Goal: Information Seeking & Learning: Learn about a topic

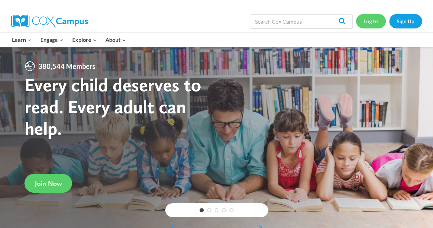
click at [373, 24] on link "Log In" at bounding box center [371, 21] width 30 height 14
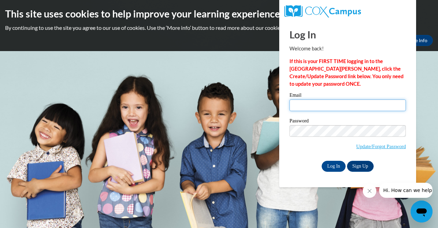
click at [331, 106] on input "Email" at bounding box center [348, 105] width 116 height 12
type input "[EMAIL_ADDRESS][DOMAIN_NAME]"
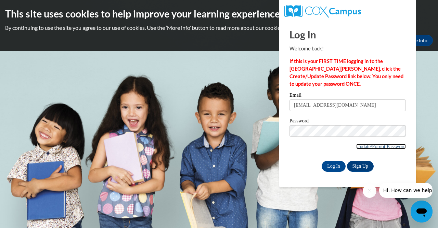
click at [371, 146] on link "Update/Forgot Password" at bounding box center [382, 145] width 50 height 5
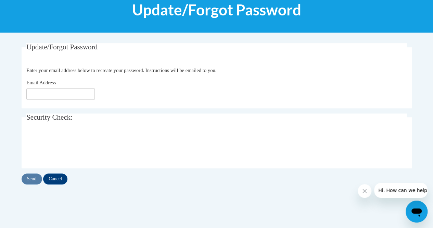
scroll to position [96, 0]
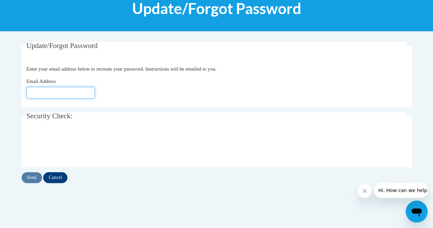
click at [68, 91] on input "Email Address" at bounding box center [60, 93] width 68 height 12
type input "kfleetwood@atlantaspeechschool.org"
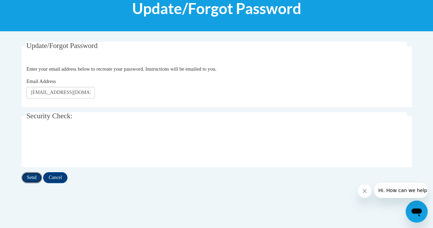
click at [35, 177] on input "Send" at bounding box center [32, 177] width 21 height 11
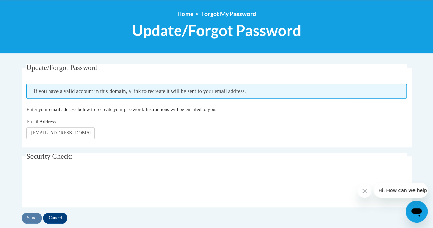
scroll to position [98, 0]
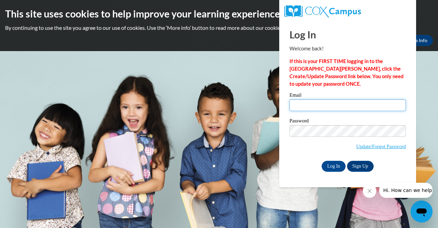
click at [310, 110] on input "Email" at bounding box center [348, 105] width 116 height 12
type input "[EMAIL_ADDRESS][DOMAIN_NAME]"
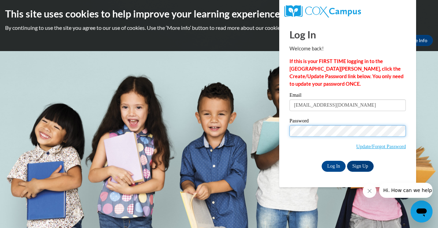
click at [322, 161] on input "Log In" at bounding box center [334, 166] width 24 height 11
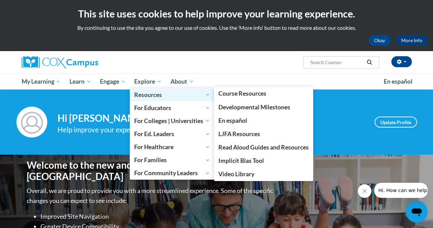
click at [152, 97] on span "Resources" at bounding box center [172, 94] width 76 height 8
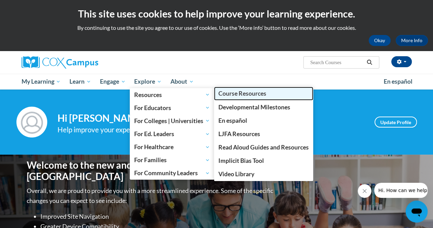
click at [243, 96] on span "Course Resources" at bounding box center [242, 93] width 48 height 7
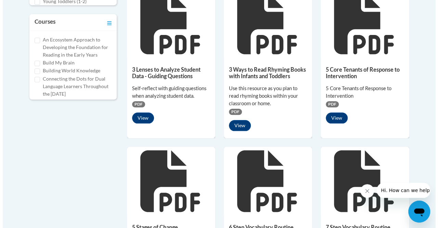
scroll to position [338, 0]
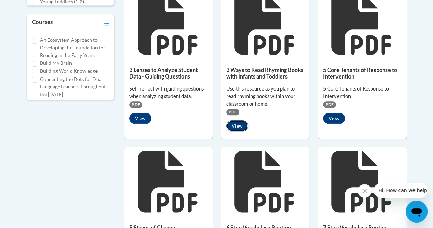
click at [238, 126] on button "View" at bounding box center [237, 125] width 22 height 11
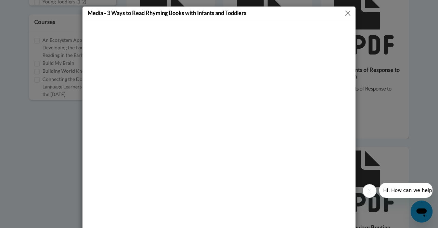
click at [345, 12] on button "Close" at bounding box center [348, 13] width 9 height 9
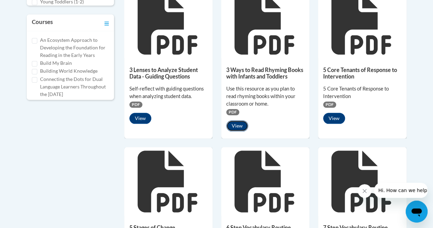
click at [235, 127] on button "View" at bounding box center [237, 125] width 22 height 11
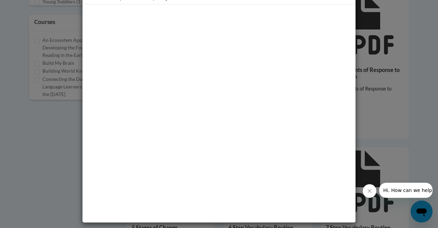
scroll to position [0, 0]
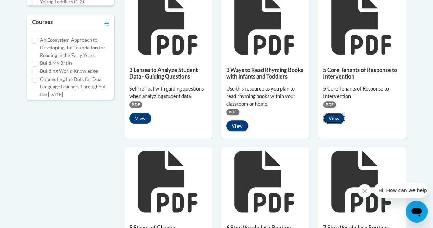
click at [336, 114] on button "View" at bounding box center [334, 118] width 22 height 11
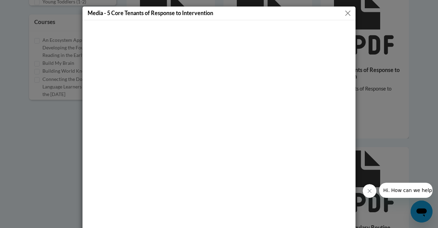
click at [347, 12] on button "Close" at bounding box center [348, 13] width 9 height 9
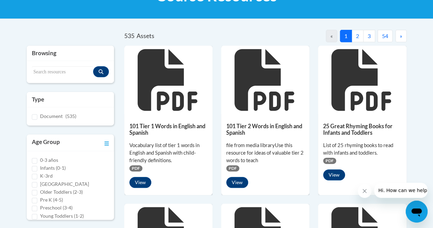
scroll to position [124, 0]
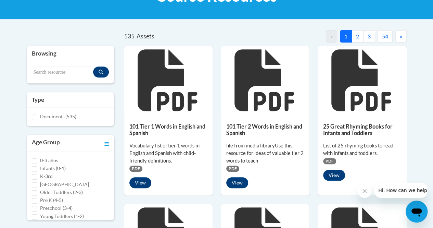
click at [359, 33] on button "2" at bounding box center [358, 36] width 12 height 12
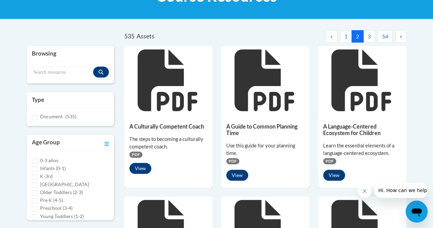
click at [370, 37] on button "3" at bounding box center [369, 36] width 12 height 12
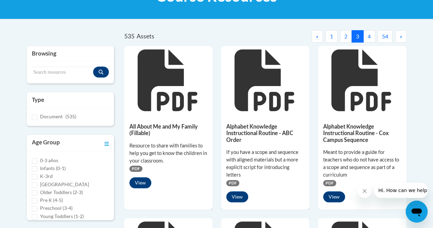
click at [370, 35] on button "4" at bounding box center [369, 36] width 12 height 12
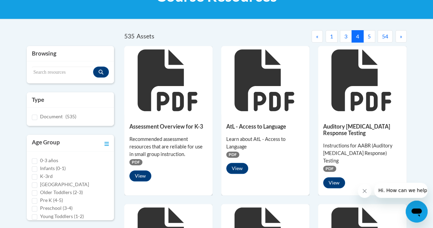
click at [167, 92] on icon at bounding box center [169, 80] width 62 height 62
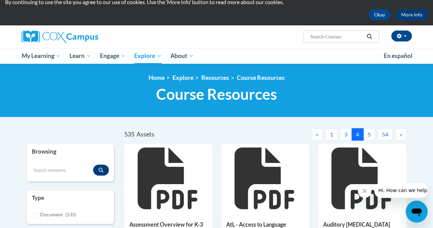
scroll to position [0, 0]
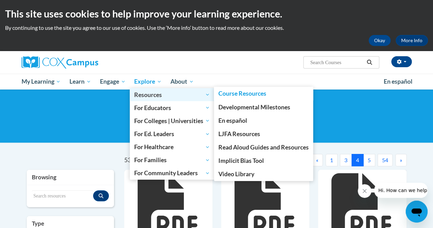
click at [157, 96] on span "Resources" at bounding box center [172, 94] width 76 height 8
click at [168, 95] on span "Resources" at bounding box center [172, 94] width 76 height 8
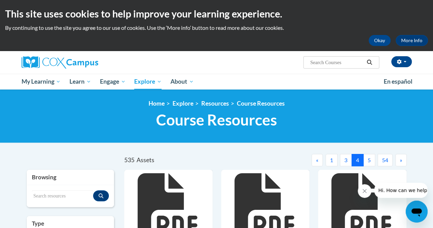
click at [416, 215] on icon "Open messaging window" at bounding box center [417, 211] width 12 height 12
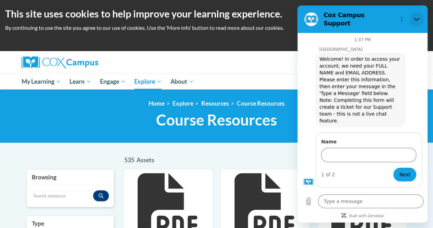
click at [419, 16] on icon "Close" at bounding box center [416, 18] width 5 height 5
type textarea "x"
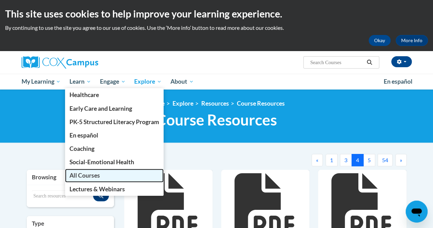
click at [81, 172] on span "All Courses" at bounding box center [85, 175] width 30 height 7
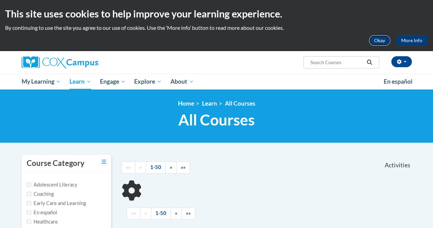
click at [378, 40] on button "Okay" at bounding box center [380, 40] width 22 height 11
